Goal: Information Seeking & Learning: Learn about a topic

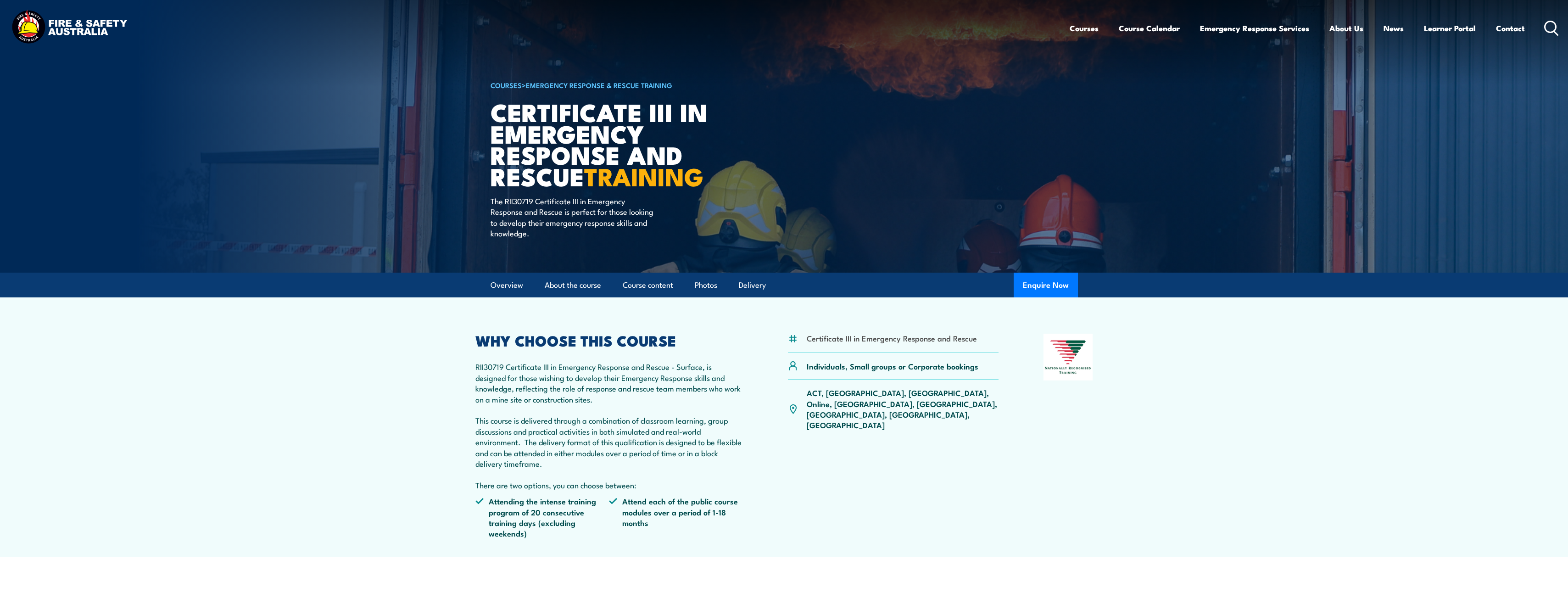
click at [943, 396] on p "ACT, NSW, NT, Online, QLD, SA, TAS, VIC, WA" at bounding box center [903, 409] width 192 height 43
click at [1237, 279] on section "Overview About the course Course content Photos Delivery Enquire Now" at bounding box center [784, 285] width 1568 height 25
click at [1549, 19] on div "Courses Course Calendar Emergency Response Services Services Overview Emergency…" at bounding box center [1314, 28] width 489 height 40
click at [1550, 29] on icon at bounding box center [1552, 28] width 15 height 15
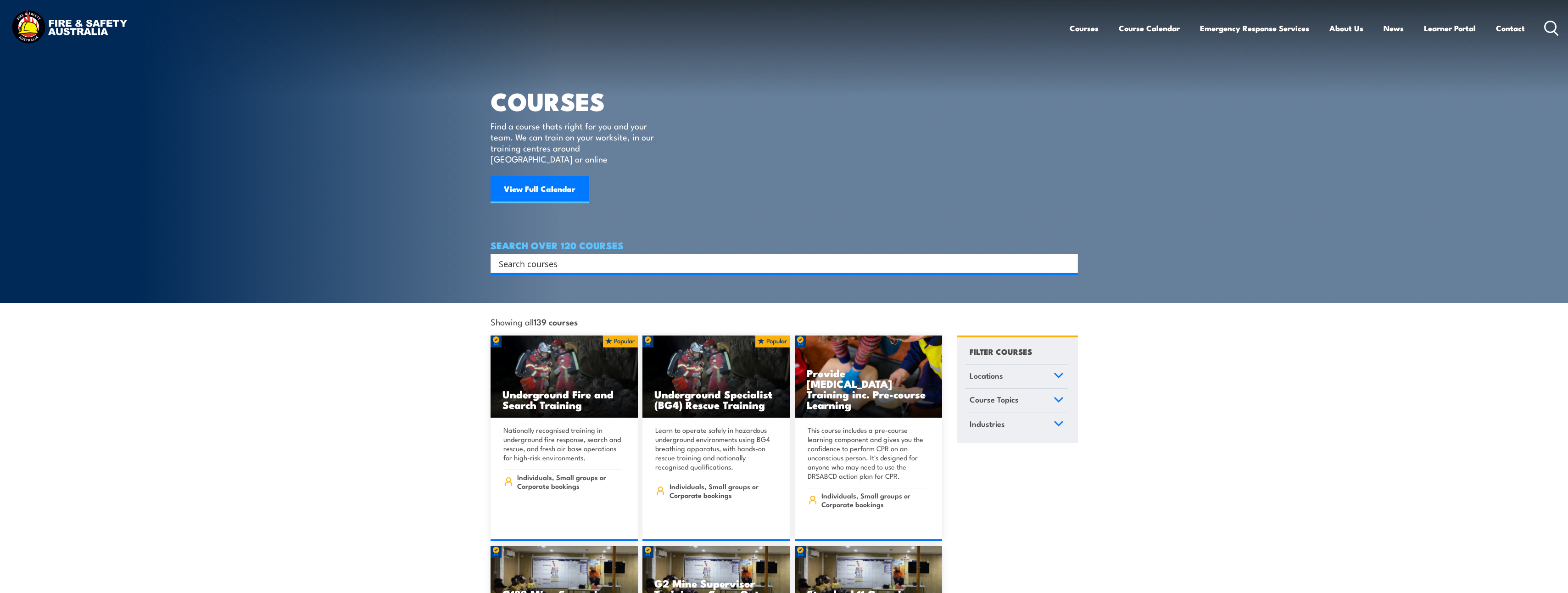
click at [583, 256] on input "Search input" at bounding box center [778, 263] width 559 height 14
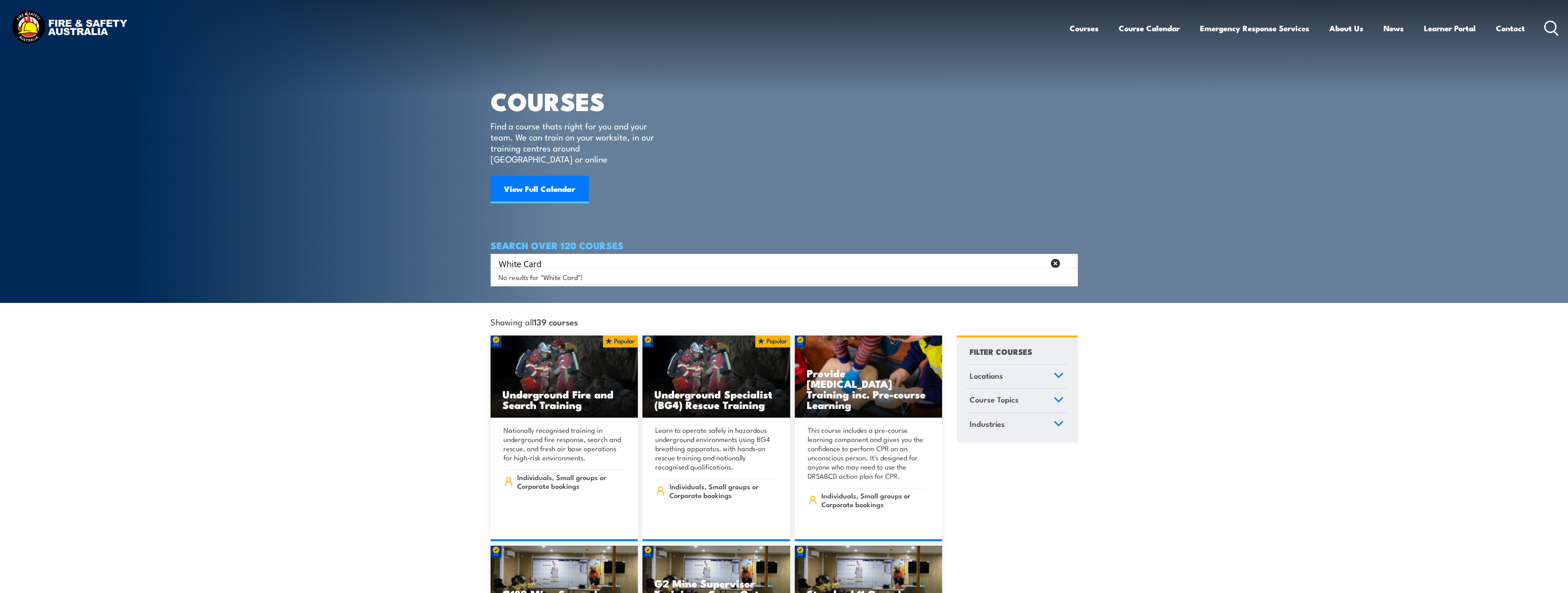
drag, startPoint x: 525, startPoint y: 247, endPoint x: 416, endPoint y: 239, distance: 109.3
click at [416, 239] on section "COURSES Find a course thats right for you and your team. We can train on your w…" at bounding box center [784, 152] width 1568 height 303
type input "Work Safely in the Construction Industry"
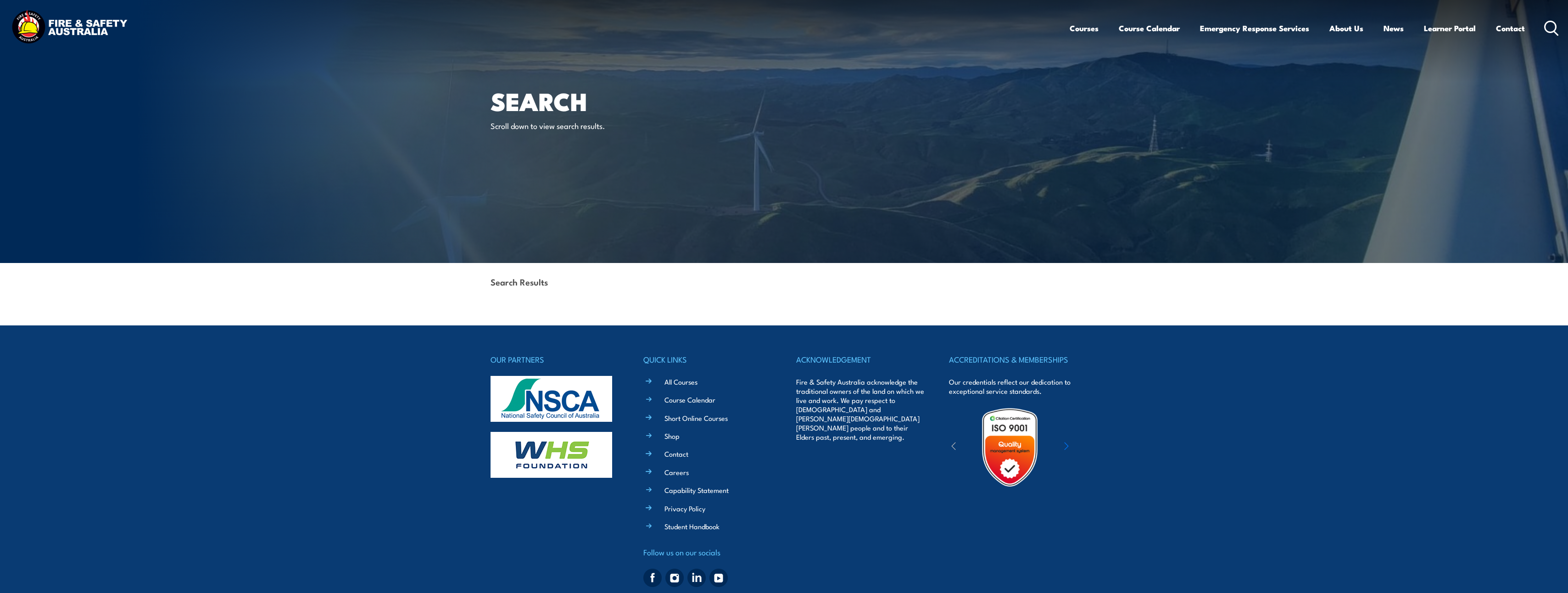
click at [1553, 25] on icon at bounding box center [1552, 28] width 15 height 15
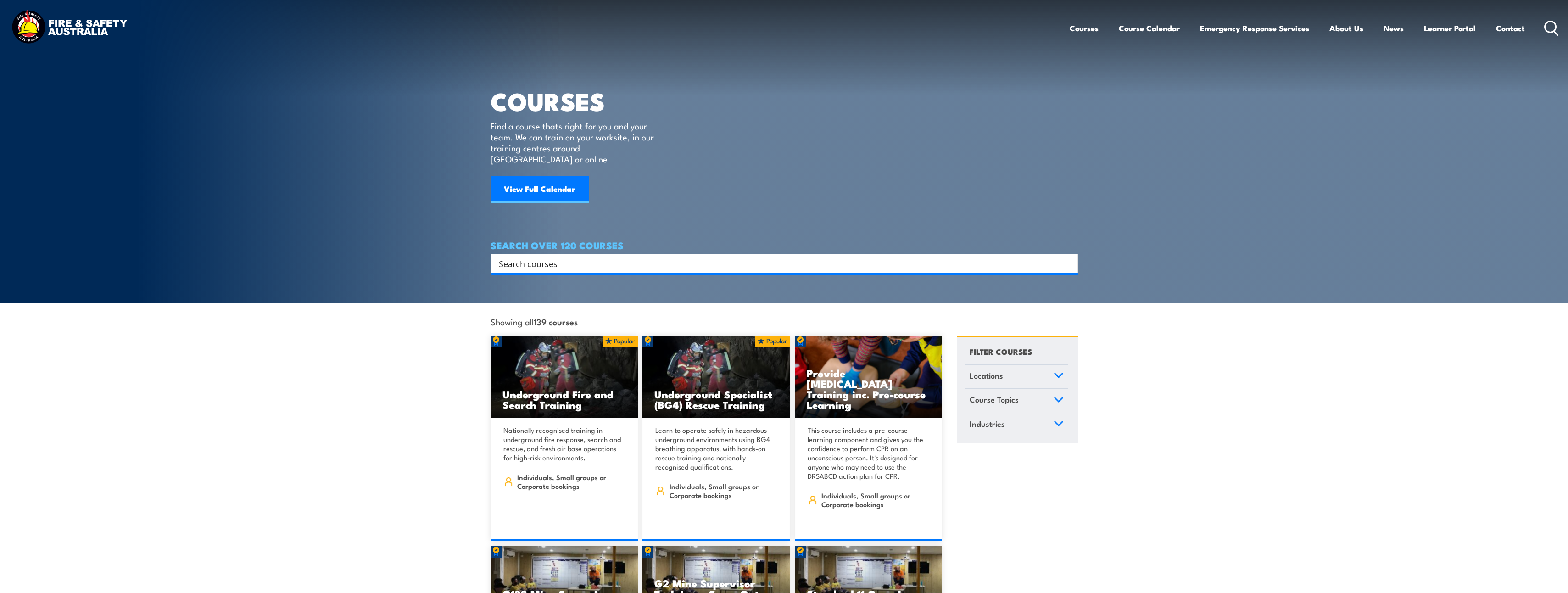
click at [606, 256] on input "Search input" at bounding box center [778, 263] width 559 height 14
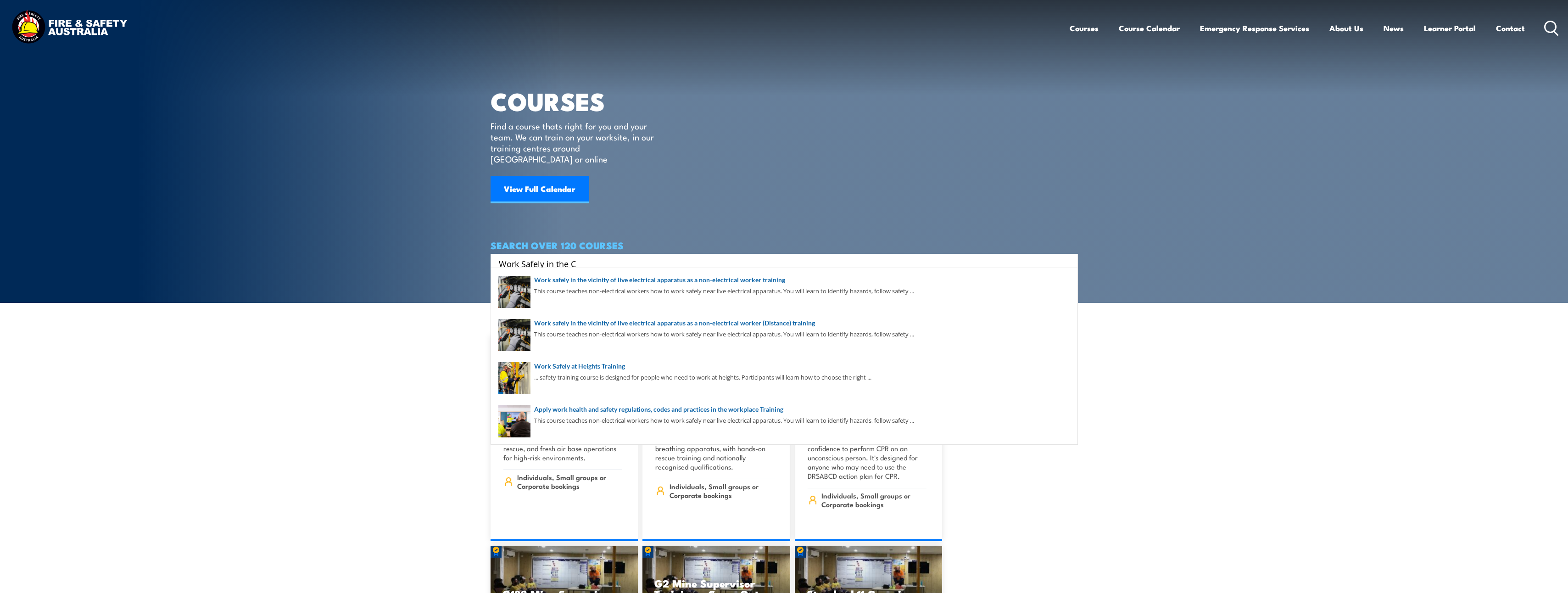
type input "Work Safely in the Co"
